Goal: Task Accomplishment & Management: Manage account settings

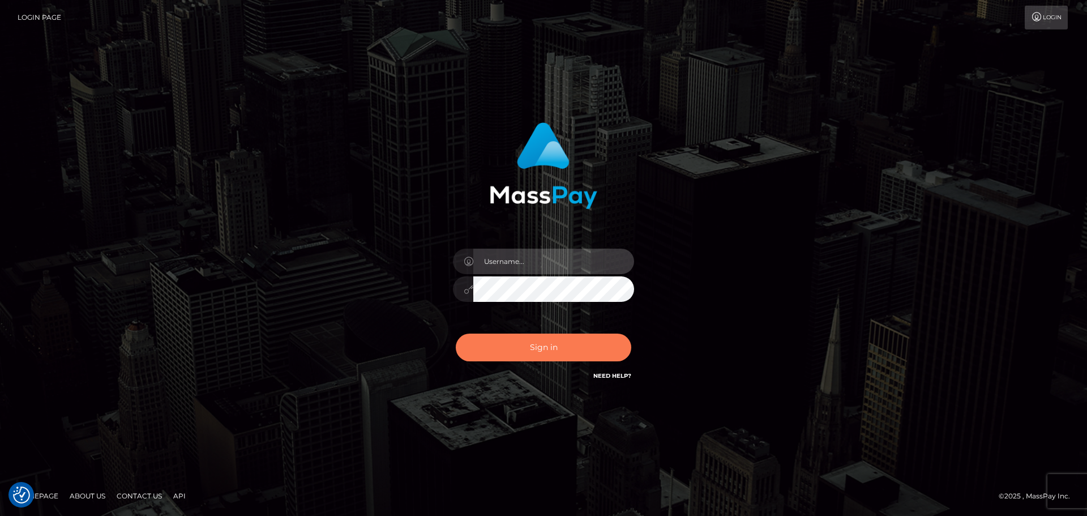
type input "Victor.rollacan"
click at [507, 348] on button "Sign in" at bounding box center [544, 348] width 176 height 28
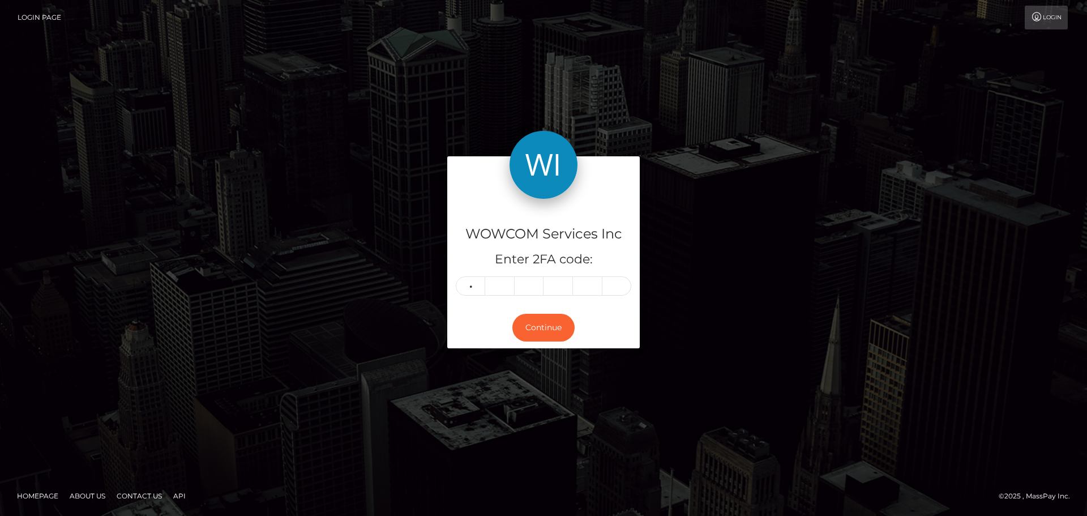
type input "9"
type input "4"
type input "2"
type input "3"
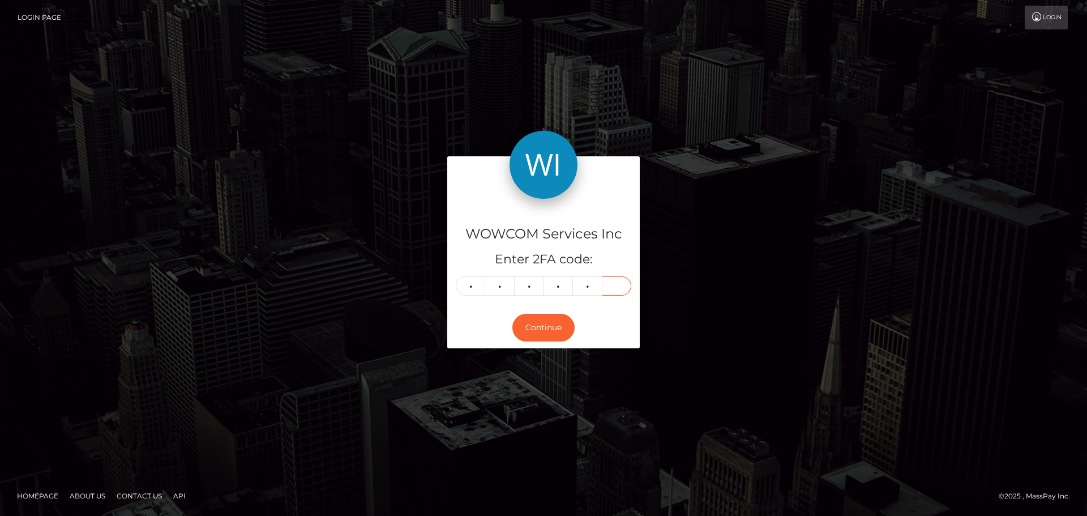
type input "5"
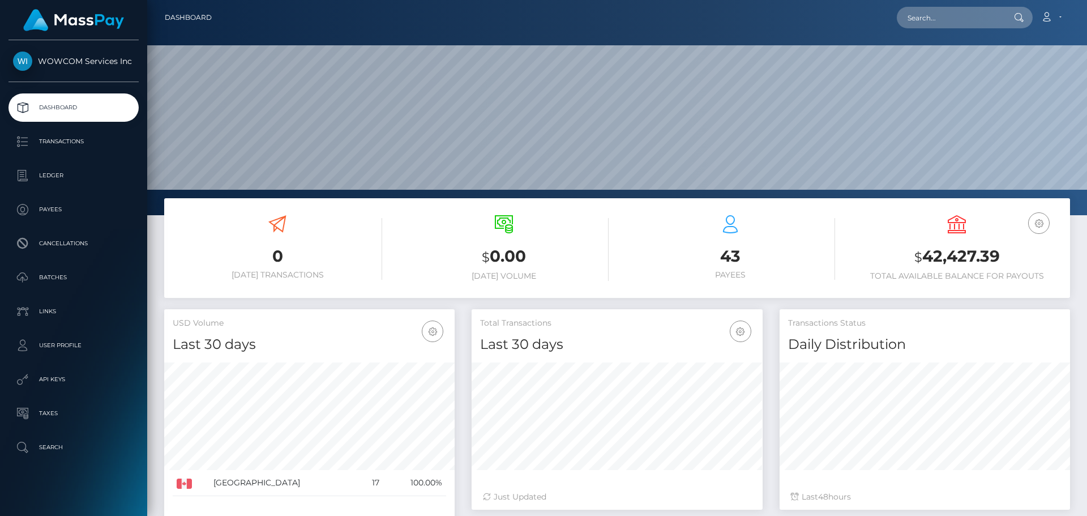
scroll to position [201, 291]
click at [988, 261] on h3 "$ 42,427.39" at bounding box center [957, 256] width 210 height 23
copy h3 "42,427.39"
click at [1065, 16] on link "Account" at bounding box center [1051, 18] width 33 height 24
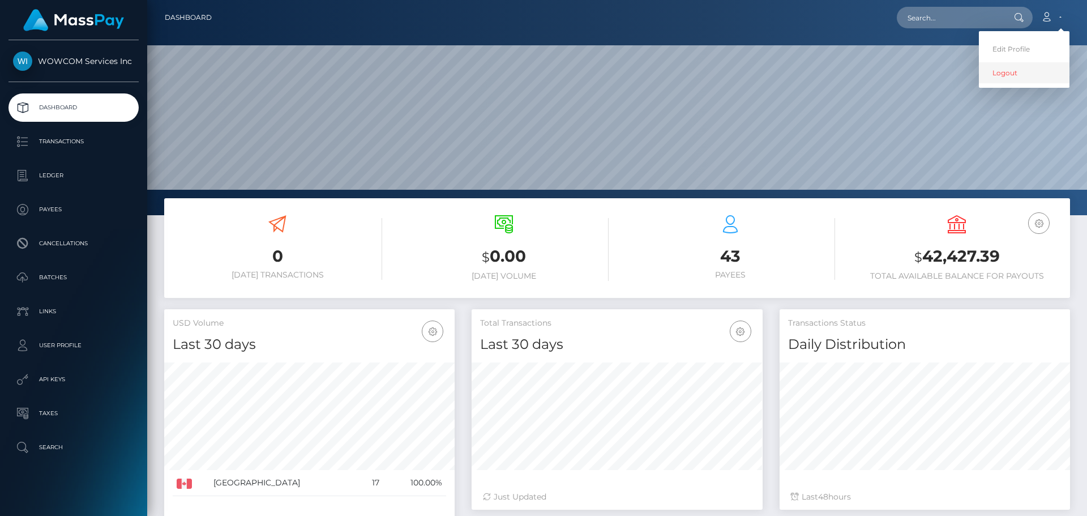
click at [1024, 76] on link "Logout" at bounding box center [1024, 72] width 91 height 21
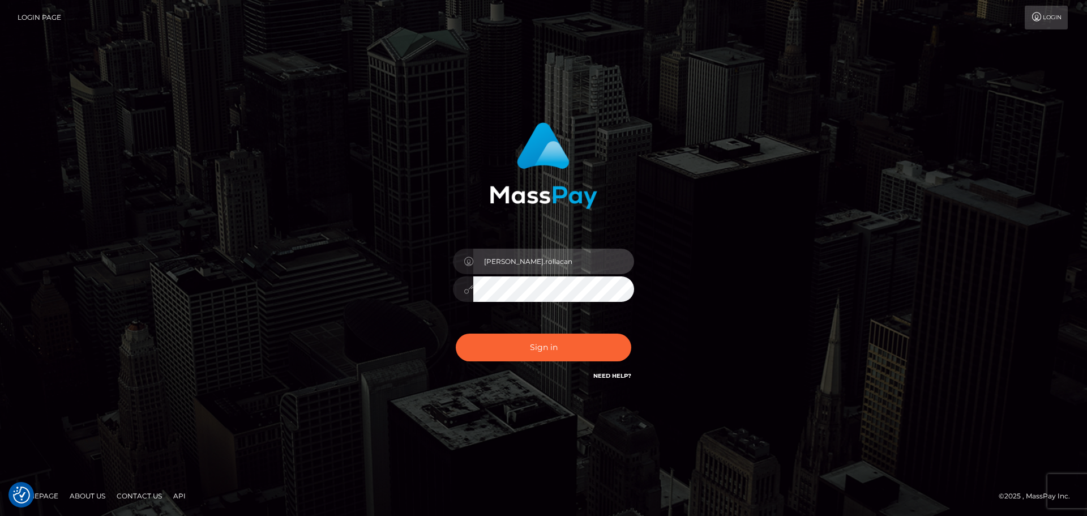
click at [549, 262] on input "Victor.rollacan" at bounding box center [553, 261] width 161 height 25
type input "Victor.wowcan2"
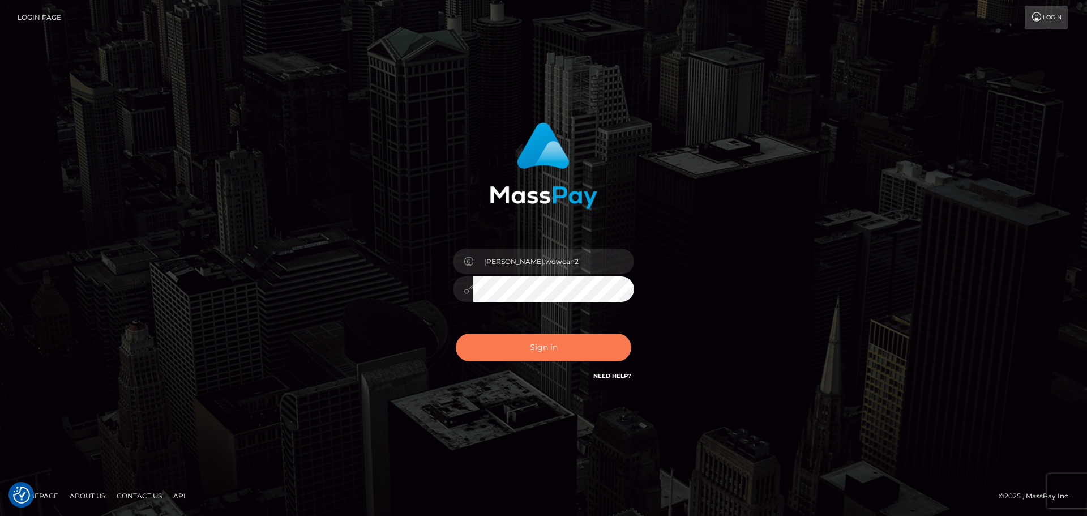
click at [565, 338] on button "Sign in" at bounding box center [544, 348] width 176 height 28
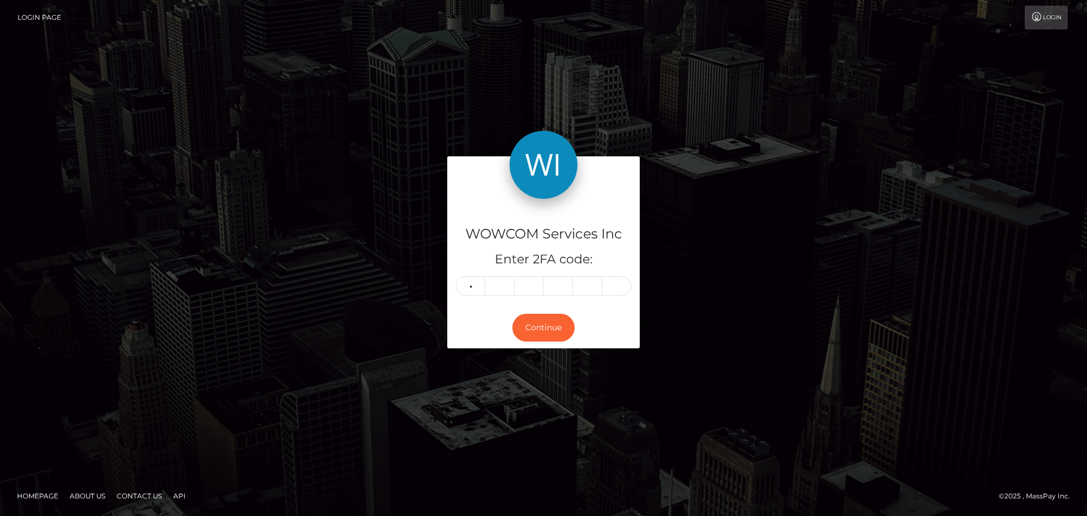
type input "7"
type input "5"
type input "4"
type input "6"
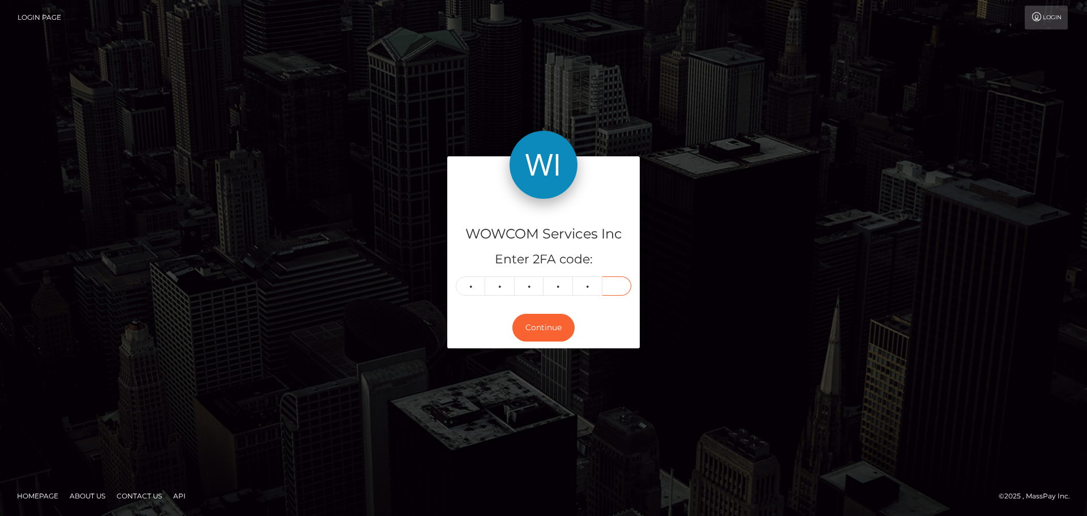
type input "7"
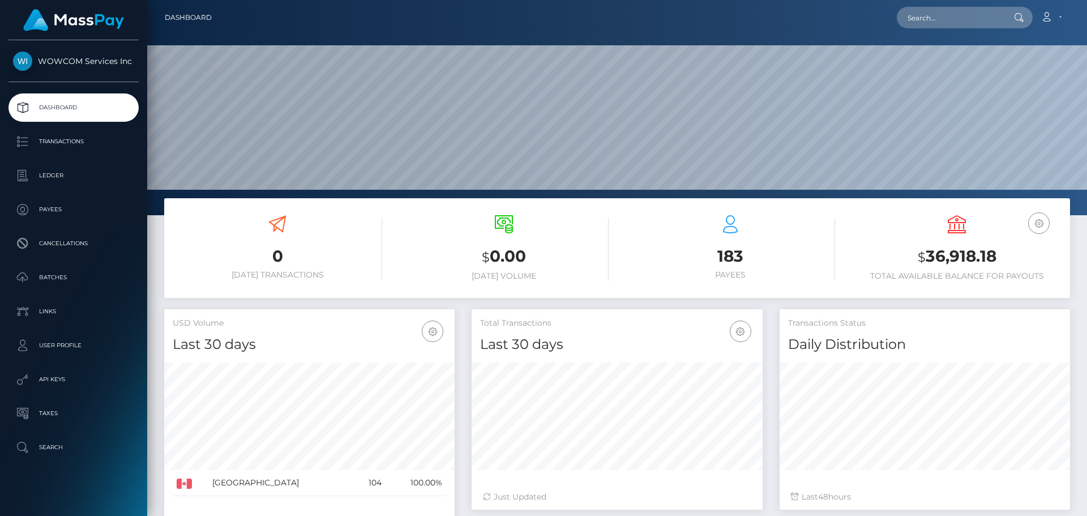
scroll to position [201, 291]
click at [977, 257] on h3 "$ 36,918.18" at bounding box center [957, 256] width 210 height 23
copy h3 "36,918.18"
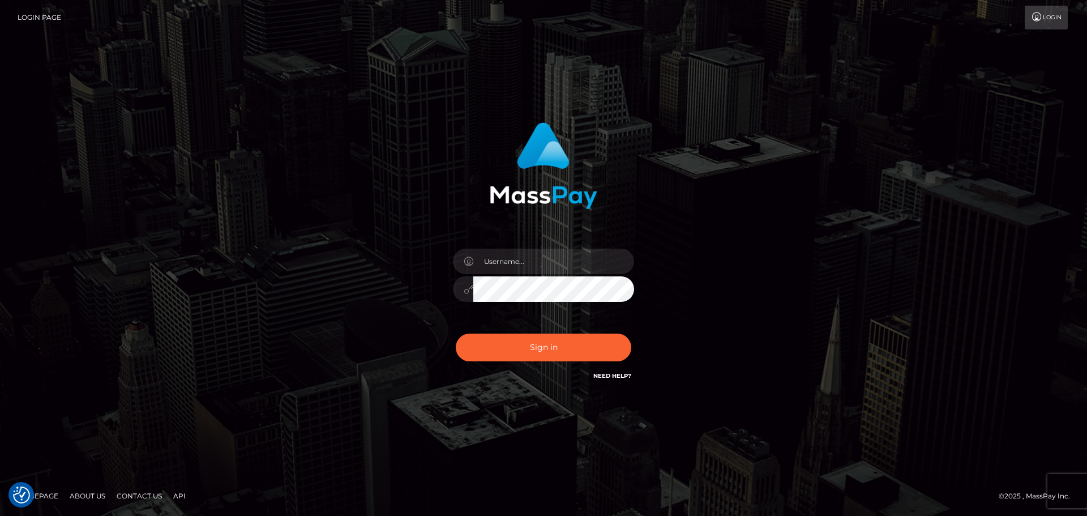
checkbox input "true"
